Goal: Task Accomplishment & Management: Use online tool/utility

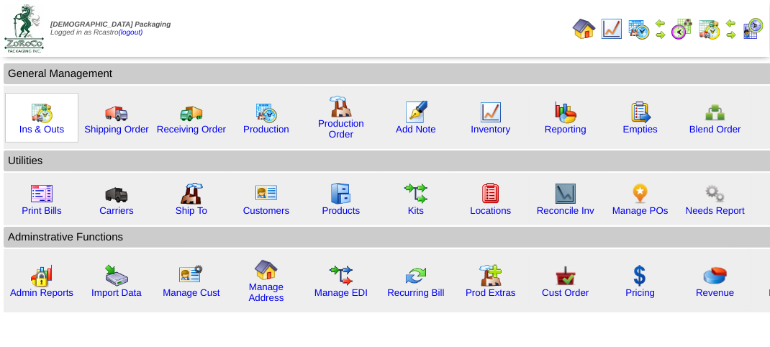
click at [42, 112] on img at bounding box center [41, 112] width 23 height 23
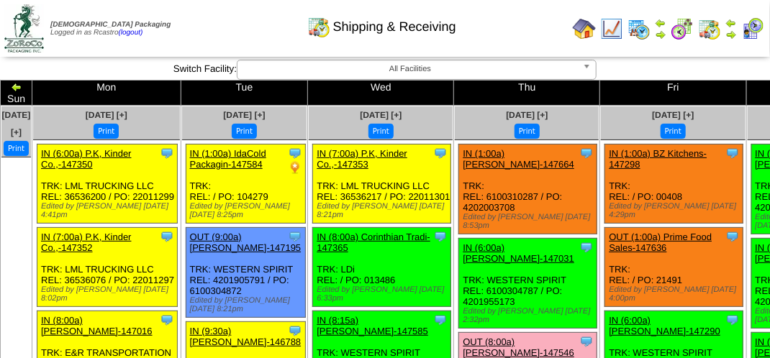
click at [509, 24] on div "Shipping & Receiving" at bounding box center [382, 22] width 440 height 40
click at [505, 30] on div "Shipping & Receiving" at bounding box center [382, 22] width 440 height 40
click at [495, 22] on div "Shipping & Receiving" at bounding box center [382, 22] width 440 height 40
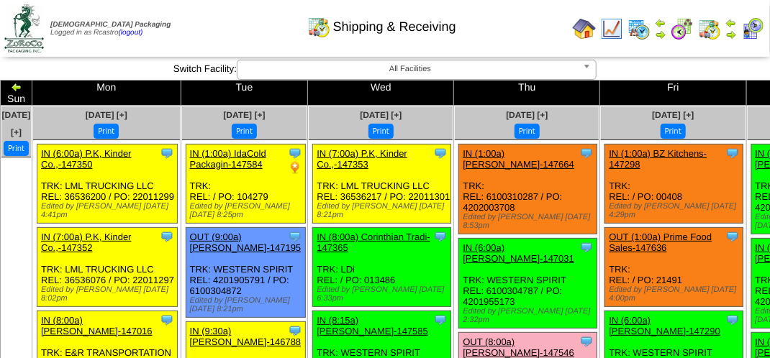
click at [504, 45] on td "Print All" at bounding box center [386, 28] width 361 height 54
click at [507, 31] on div "Shipping & Receiving" at bounding box center [382, 22] width 440 height 40
click at [752, 33] on img at bounding box center [752, 28] width 23 height 23
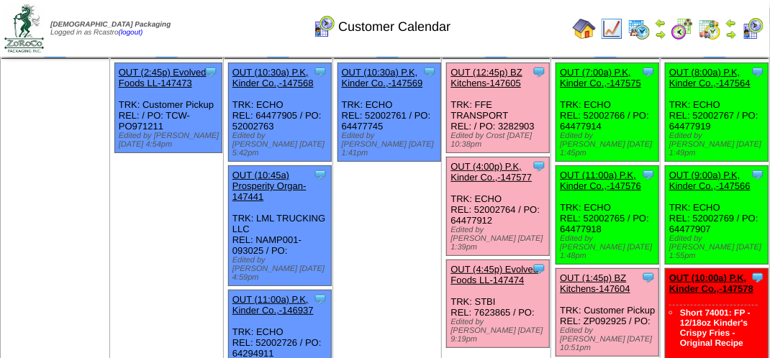
scroll to position [144, 0]
